Goal: Information Seeking & Learning: Learn about a topic

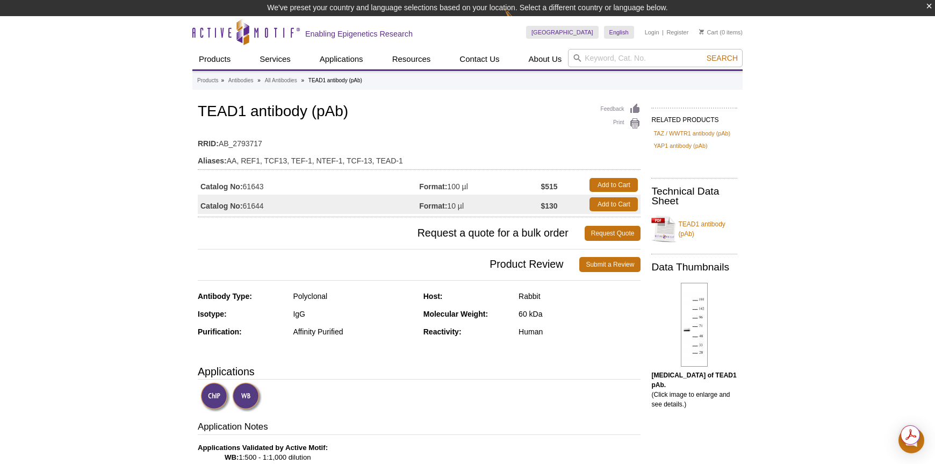
drag, startPoint x: 277, startPoint y: 190, endPoint x: 245, endPoint y: 188, distance: 31.8
click at [245, 188] on td "Catalog No: 61643" at bounding box center [308, 184] width 221 height 19
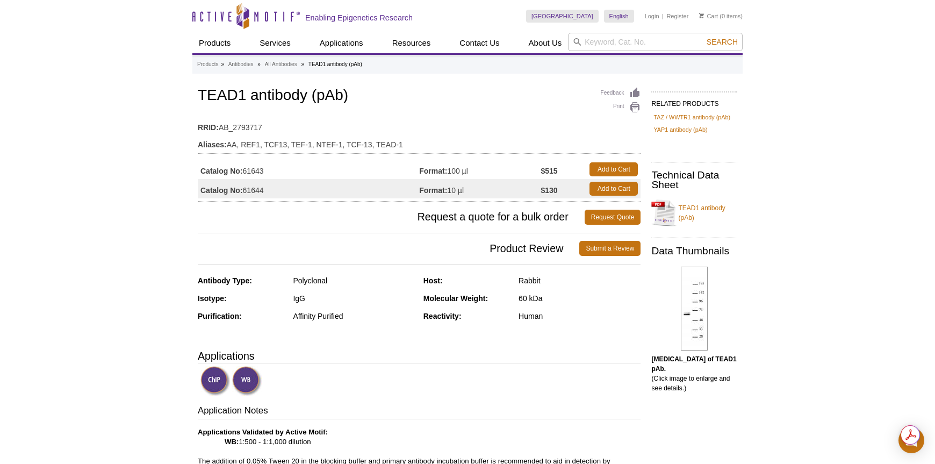
copy td "61643"
drag, startPoint x: 199, startPoint y: 96, endPoint x: 377, endPoint y: 98, distance: 178.5
click at [377, 98] on h1 "TEAD1 antibody (pAb)" at bounding box center [419, 96] width 443 height 18
copy h1 "TEAD1 antibody (pAb)"
drag, startPoint x: 274, startPoint y: 168, endPoint x: 245, endPoint y: 168, distance: 29.0
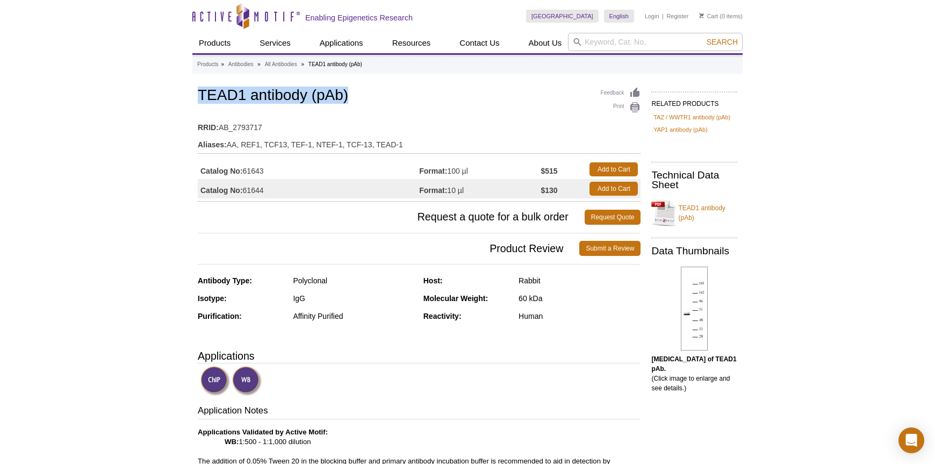
click at [245, 168] on td "Catalog No: 61643" at bounding box center [308, 169] width 221 height 19
copy td "61643"
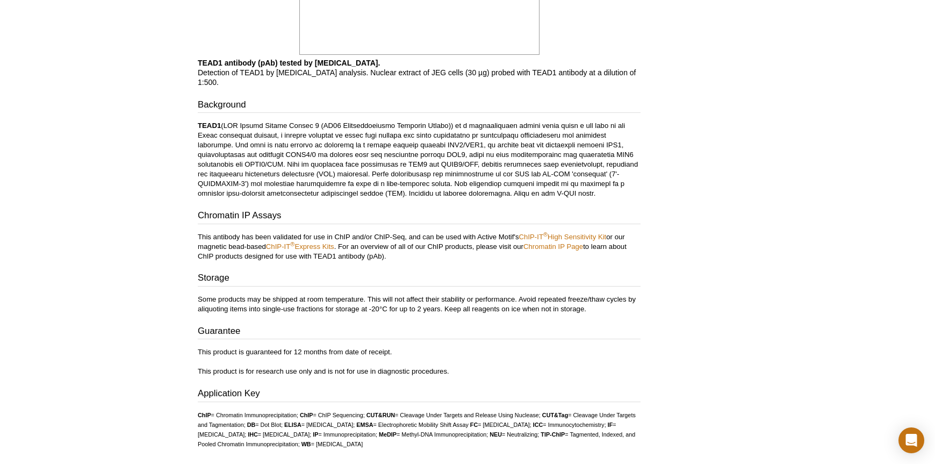
scroll to position [1461, 0]
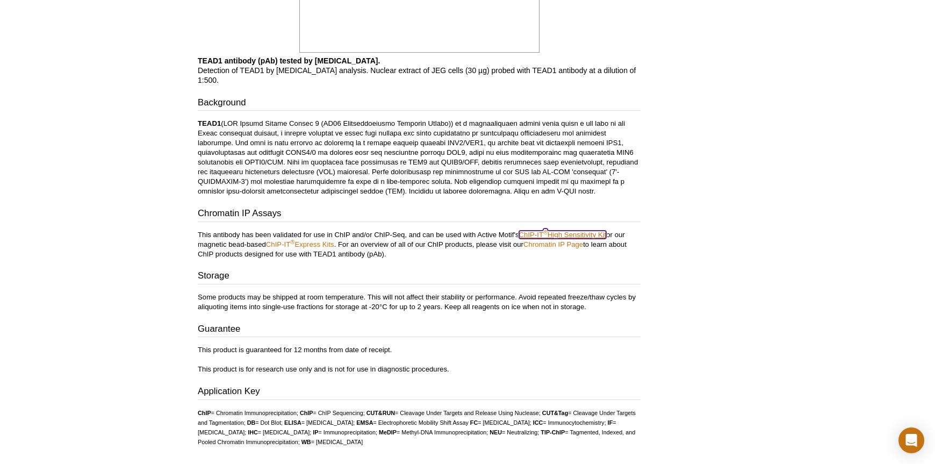
click at [574, 231] on link "ChIP-IT ® High Sensitivity Kit" at bounding box center [563, 235] width 88 height 8
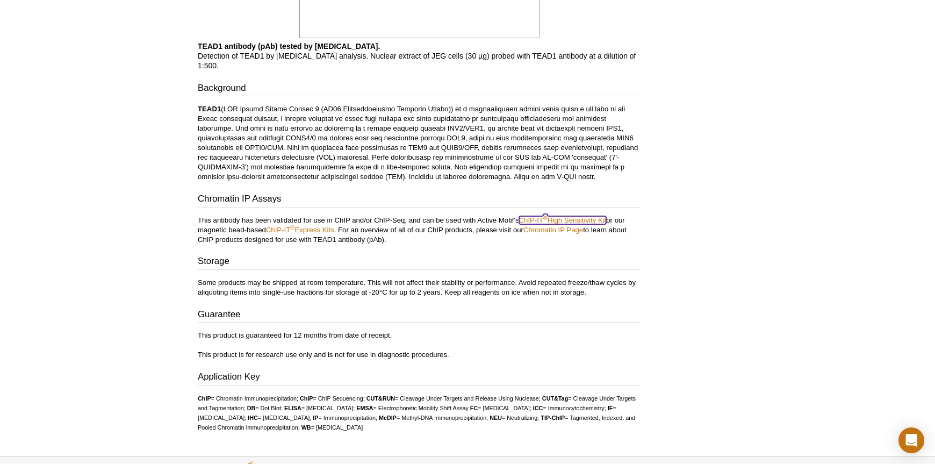
scroll to position [1476, 0]
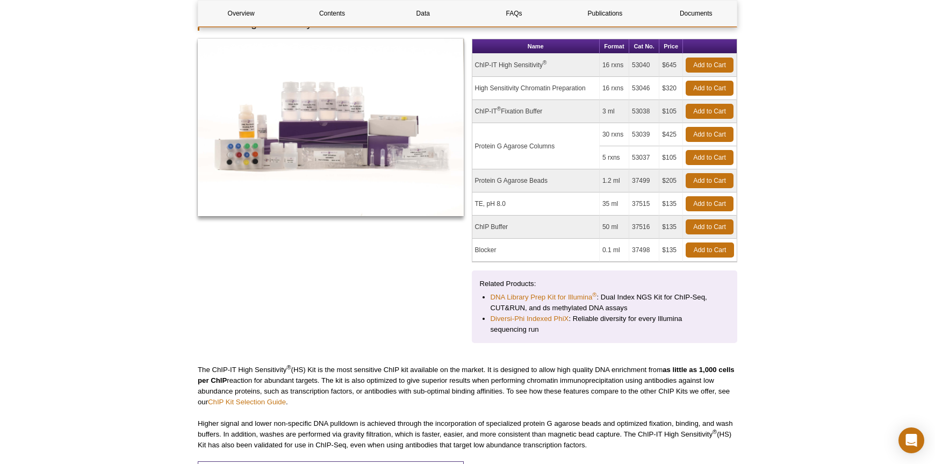
scroll to position [148, 0]
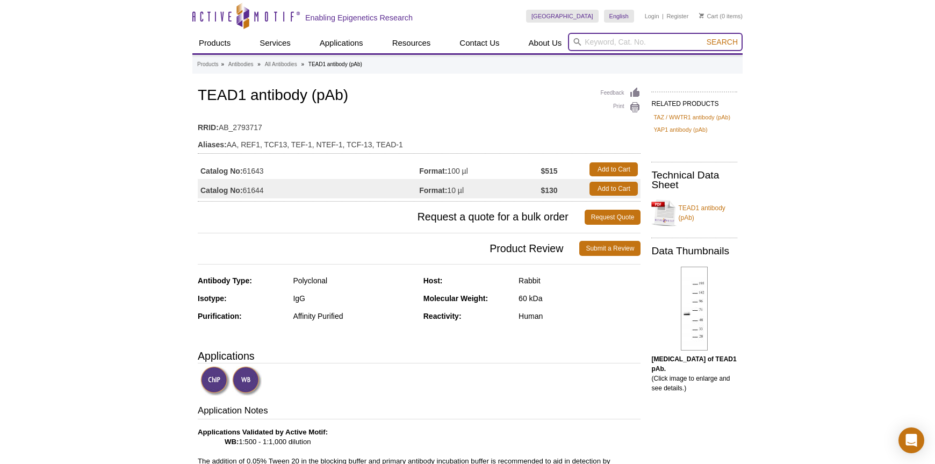
click at [611, 39] on input "search" at bounding box center [655, 42] width 175 height 18
type input "tbs buffer"
click at [704, 37] on button "Search" at bounding box center [723, 42] width 38 height 10
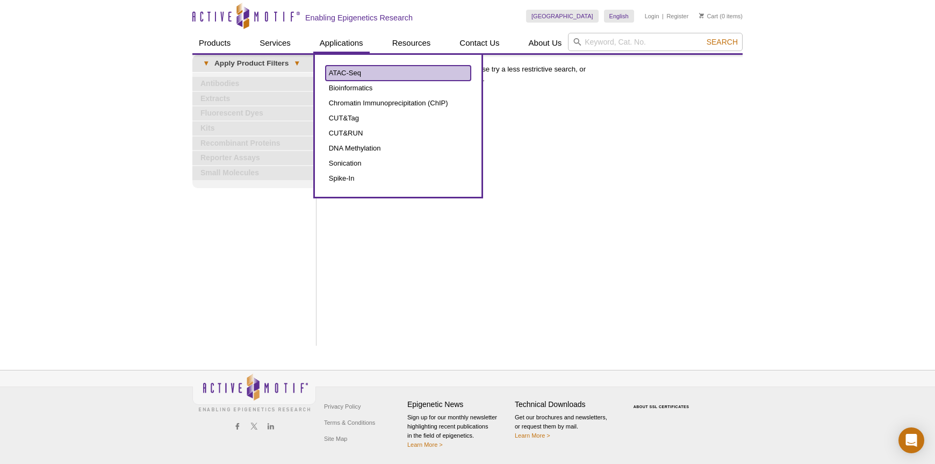
click at [354, 72] on link "ATAC-Seq" at bounding box center [398, 73] width 145 height 15
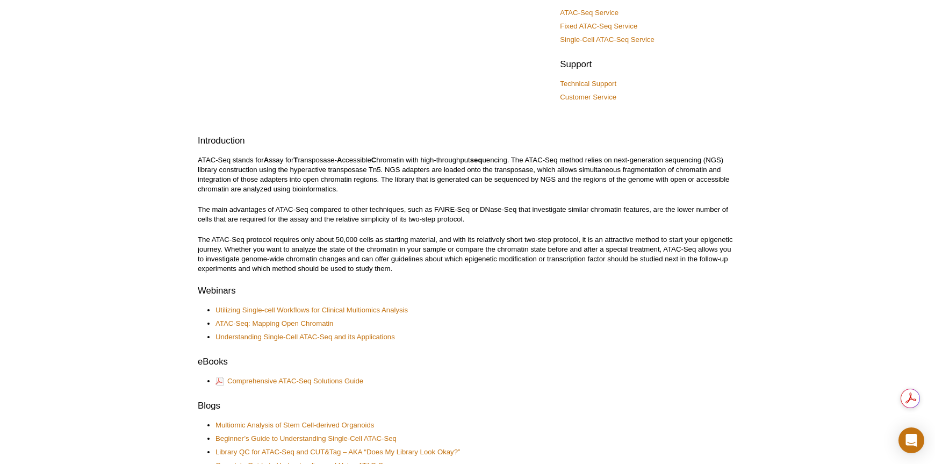
scroll to position [211, 0]
